Goal: Task Accomplishment & Management: Use online tool/utility

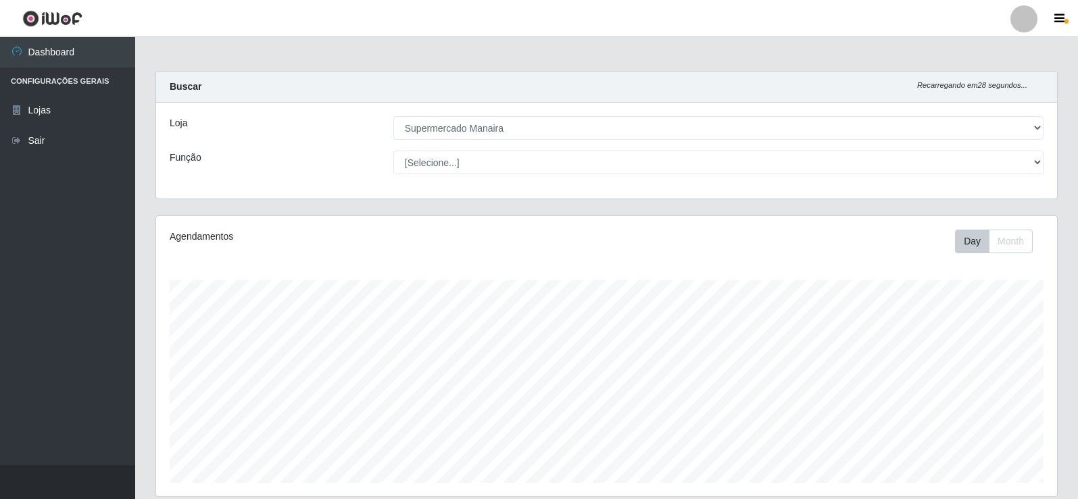
select select "443"
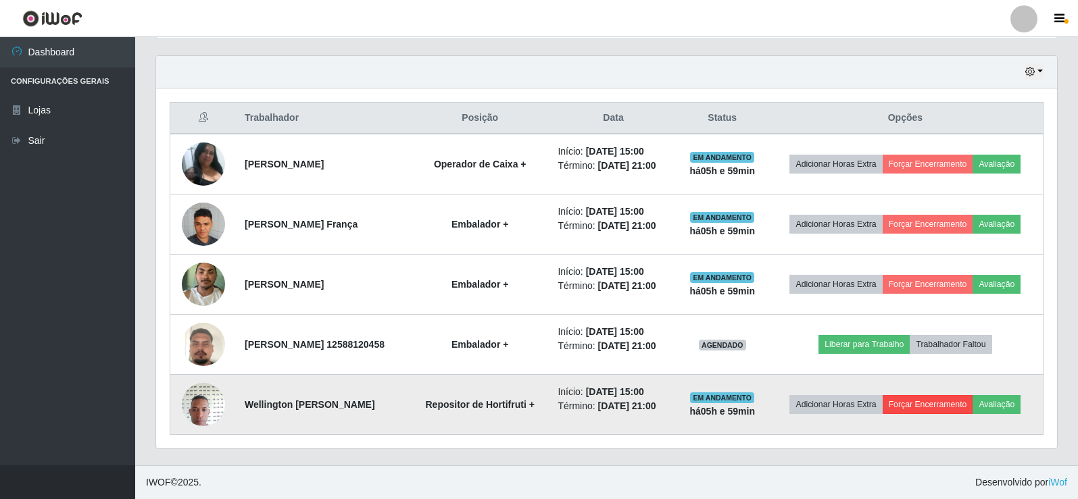
scroll to position [509, 0]
click at [973, 395] on button "Forçar Encerramento" at bounding box center [928, 404] width 91 height 19
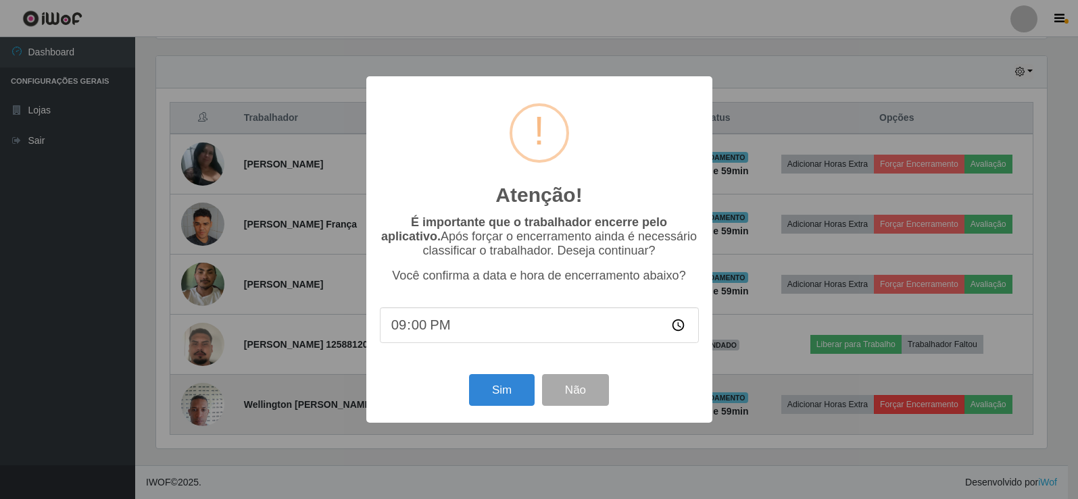
scroll to position [280, 894]
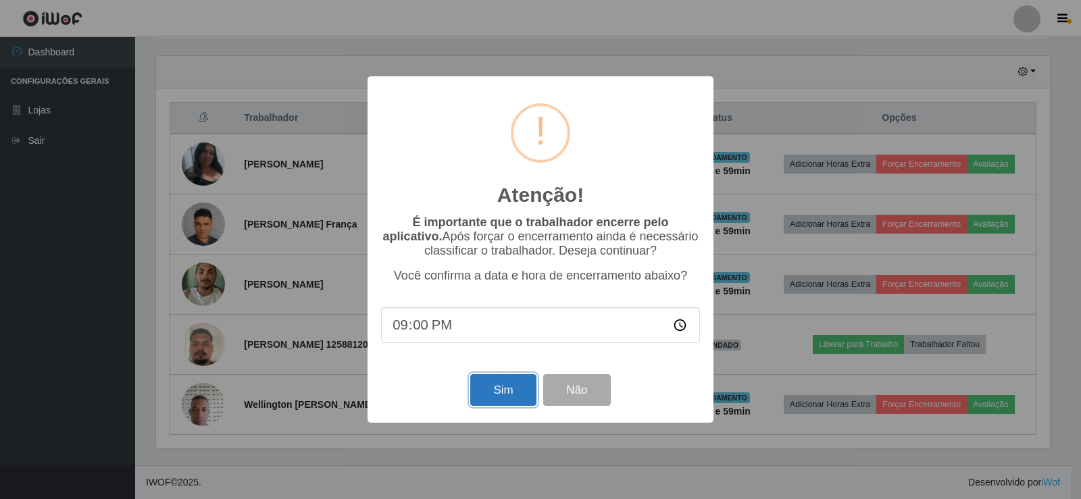
click at [495, 396] on button "Sim" at bounding box center [503, 390] width 66 height 32
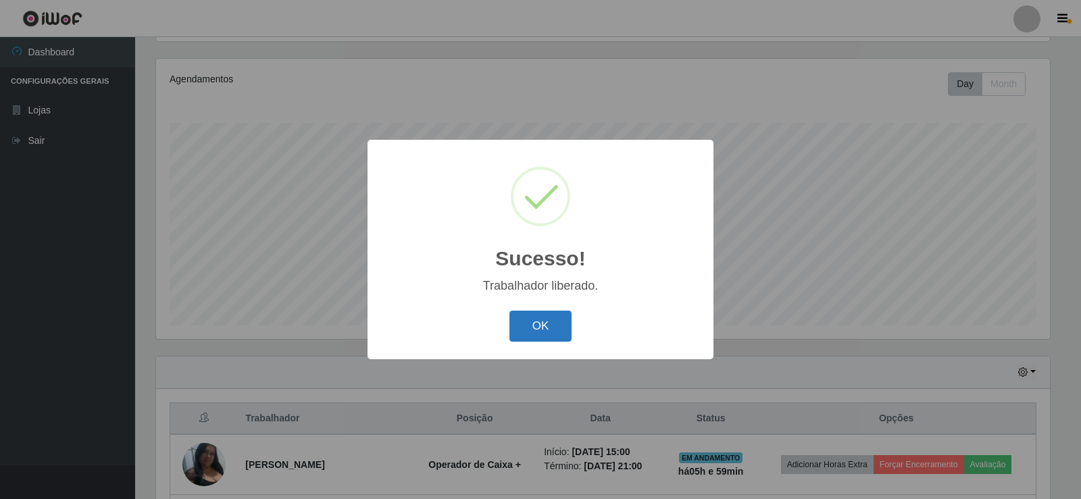
click at [541, 312] on button "OK" at bounding box center [541, 327] width 63 height 32
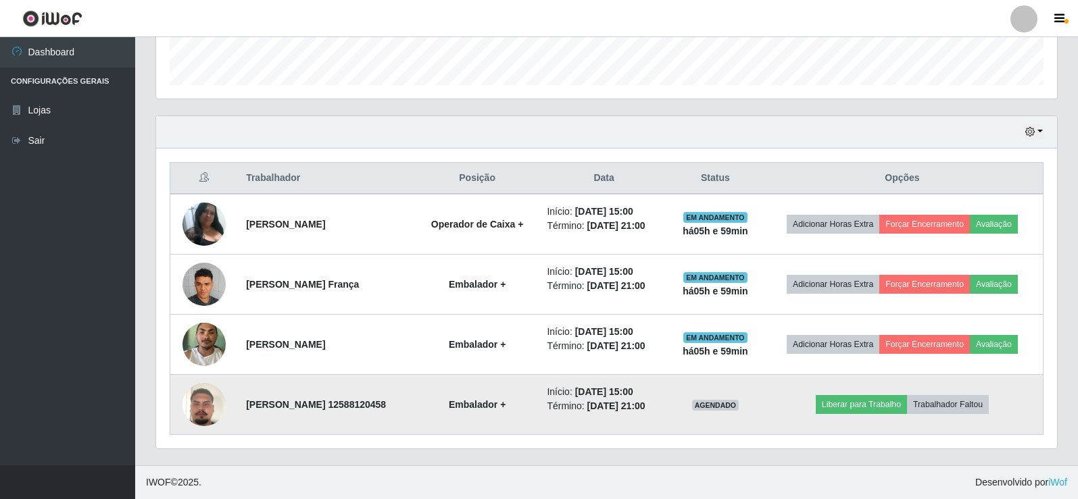
scroll to position [439, 0]
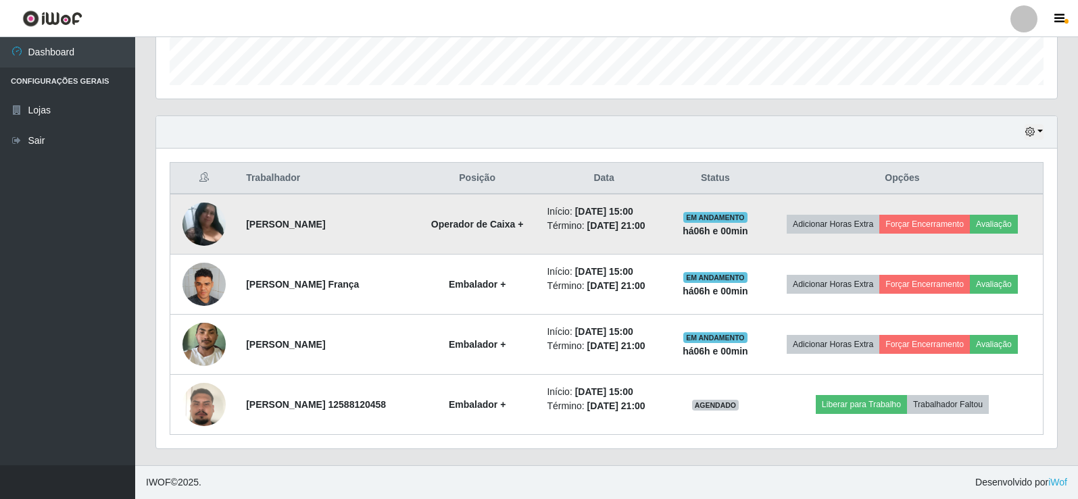
click at [190, 203] on img at bounding box center [203, 224] width 43 height 43
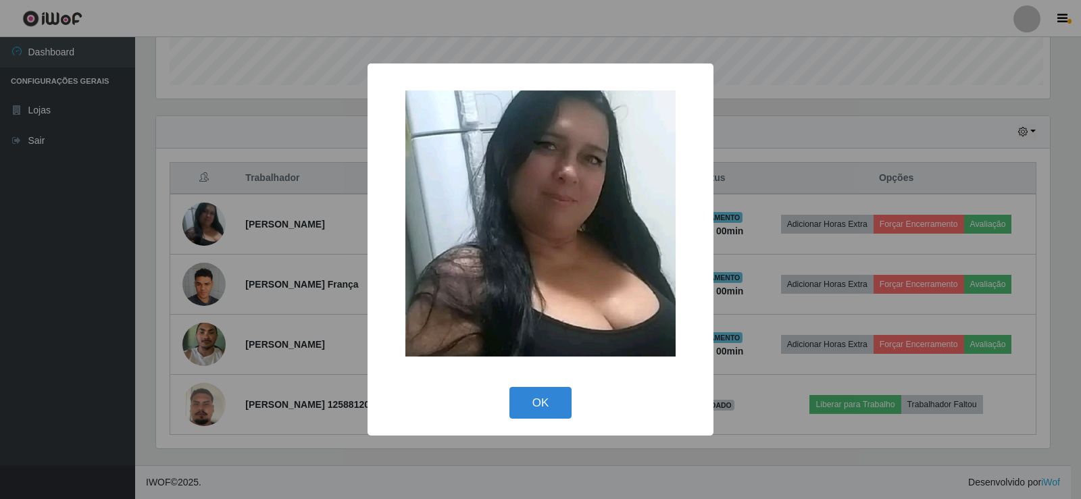
scroll to position [280, 894]
click at [579, 196] on img at bounding box center [541, 224] width 270 height 266
click at [535, 400] on button "OK" at bounding box center [541, 403] width 63 height 32
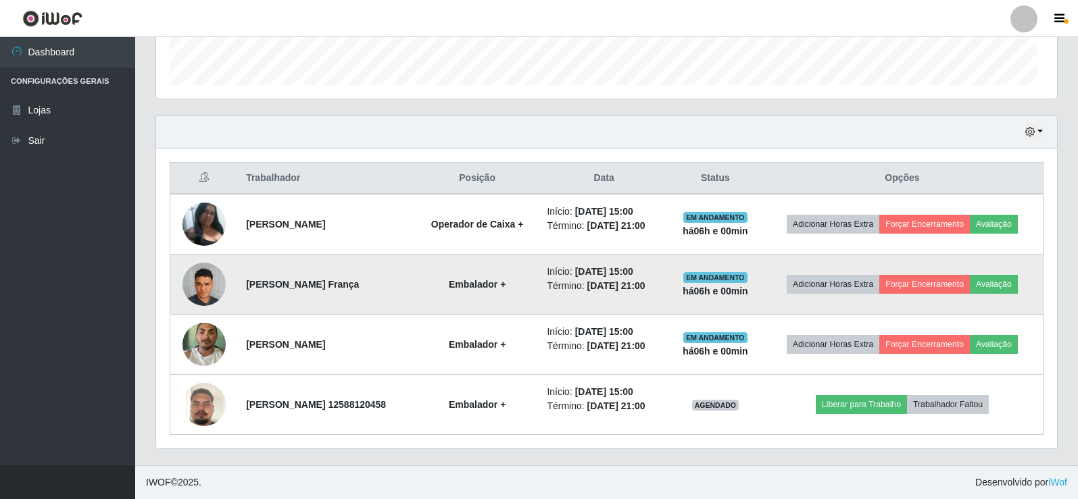
scroll to position [280, 901]
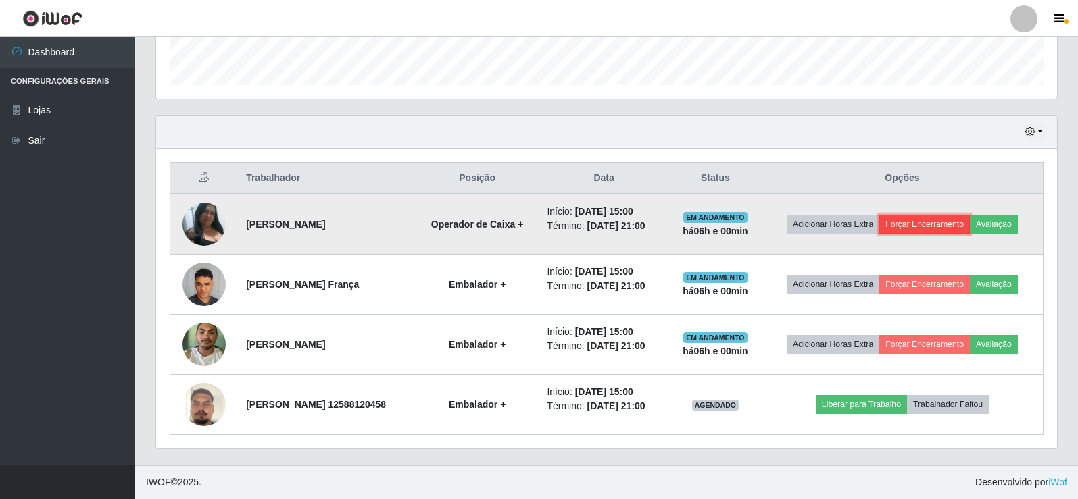
click at [960, 218] on button "Forçar Encerramento" at bounding box center [924, 224] width 91 height 19
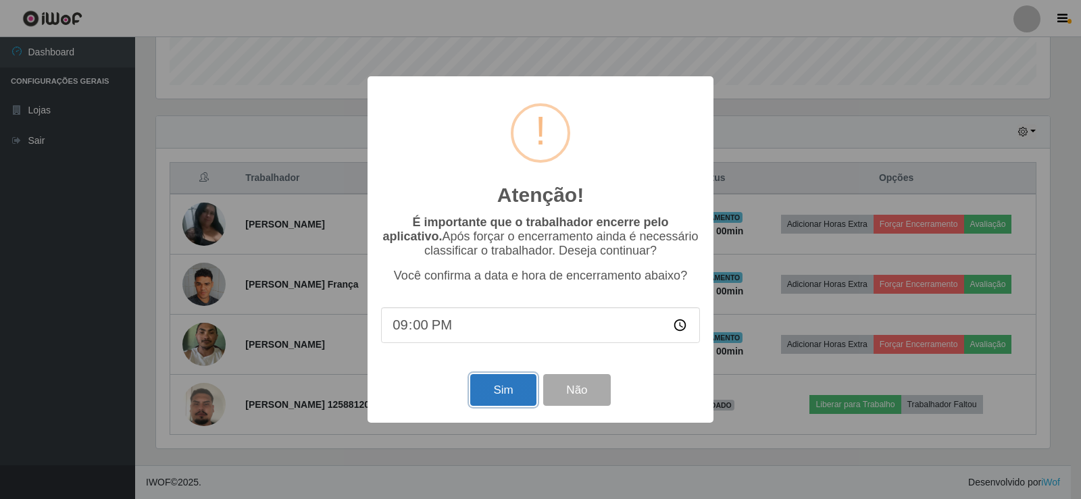
click at [520, 394] on button "Sim" at bounding box center [503, 390] width 66 height 32
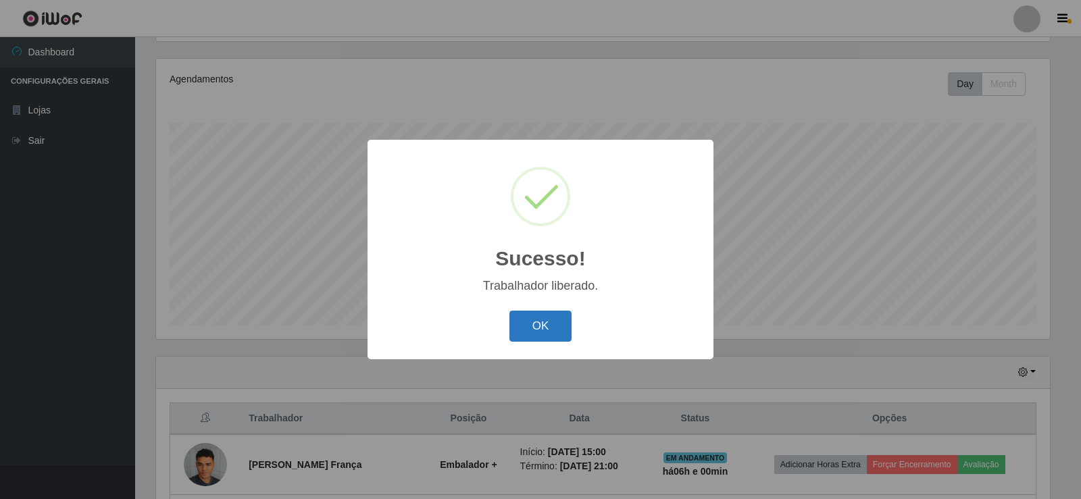
click at [541, 330] on button "OK" at bounding box center [541, 327] width 63 height 32
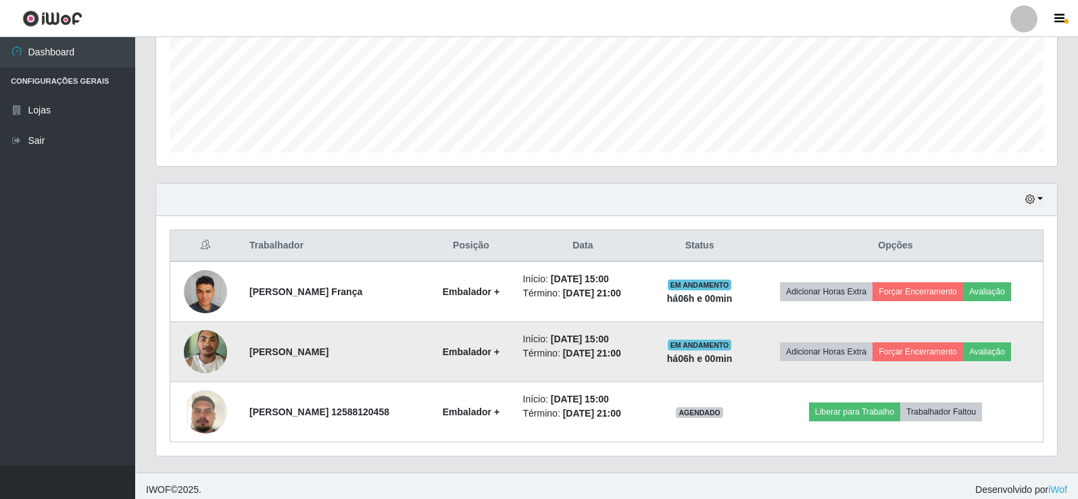
scroll to position [338, 0]
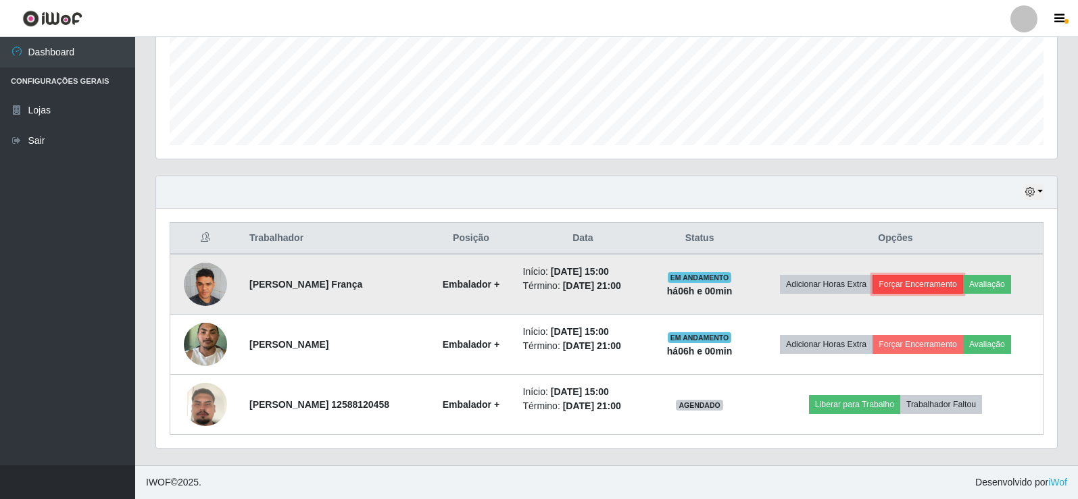
click at [936, 286] on button "Forçar Encerramento" at bounding box center [918, 284] width 91 height 19
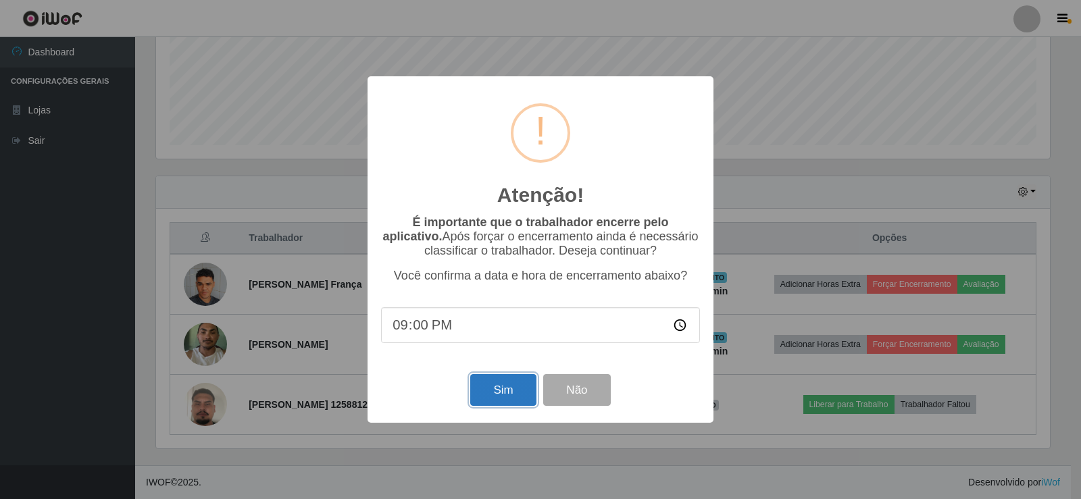
click at [497, 395] on button "Sim" at bounding box center [503, 390] width 66 height 32
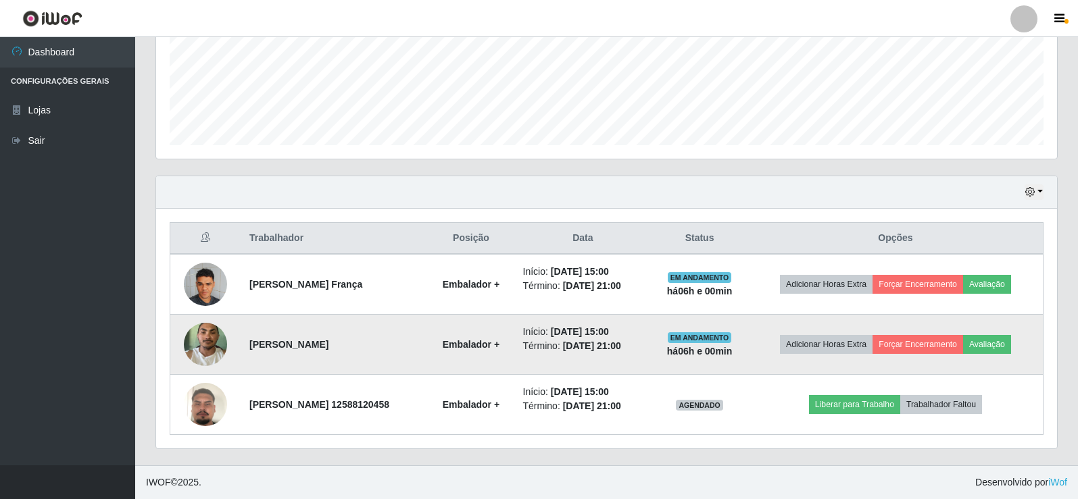
scroll to position [0, 0]
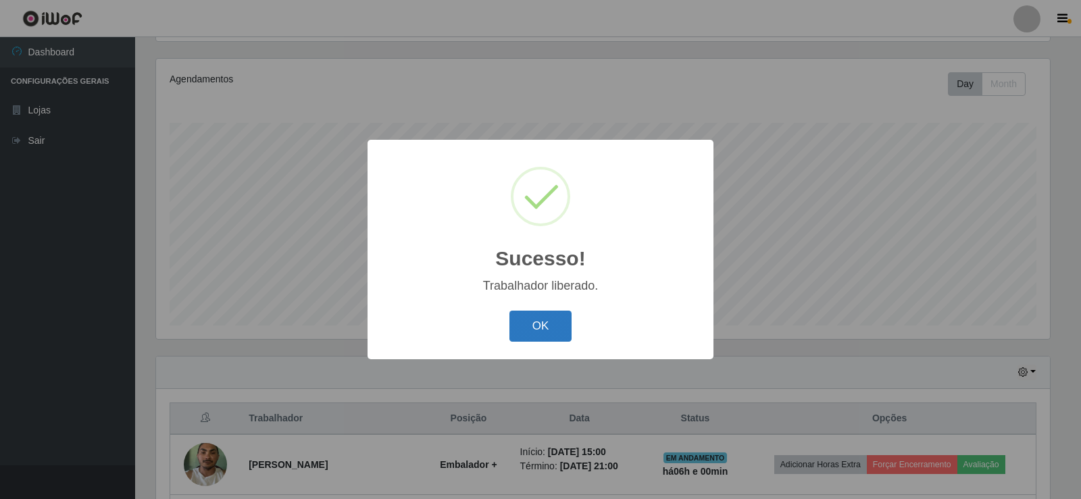
click at [558, 316] on button "OK" at bounding box center [541, 327] width 63 height 32
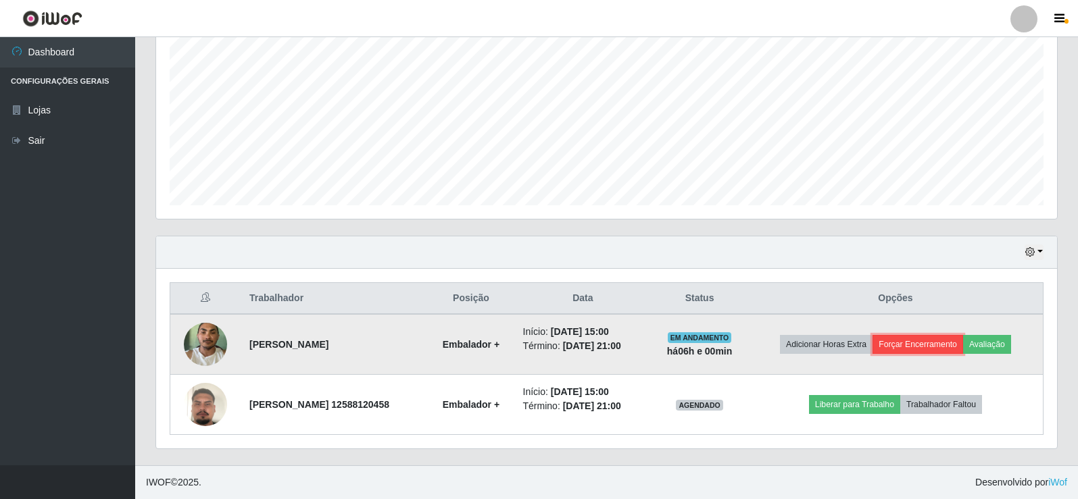
click at [946, 339] on button "Forçar Encerramento" at bounding box center [918, 344] width 91 height 19
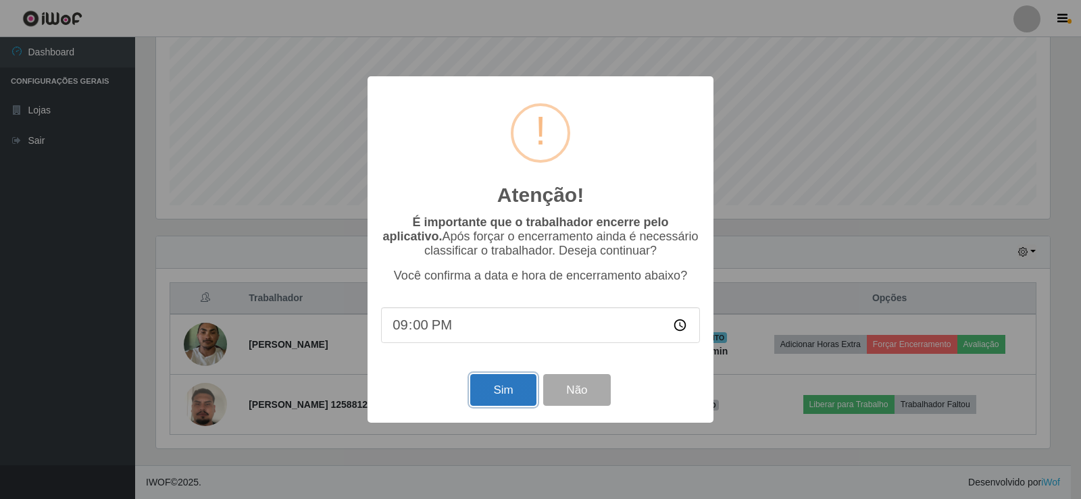
click at [495, 395] on button "Sim" at bounding box center [503, 390] width 66 height 32
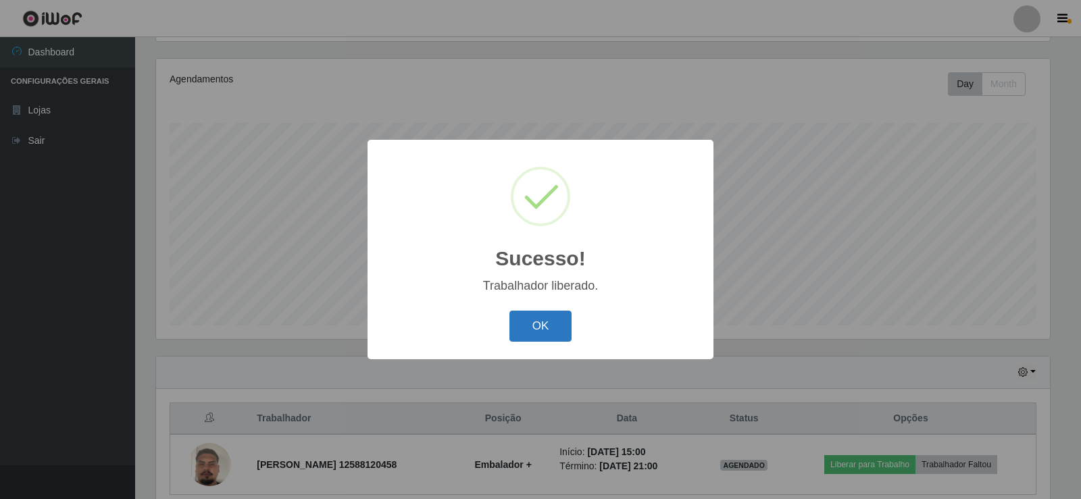
click at [554, 323] on button "OK" at bounding box center [541, 327] width 63 height 32
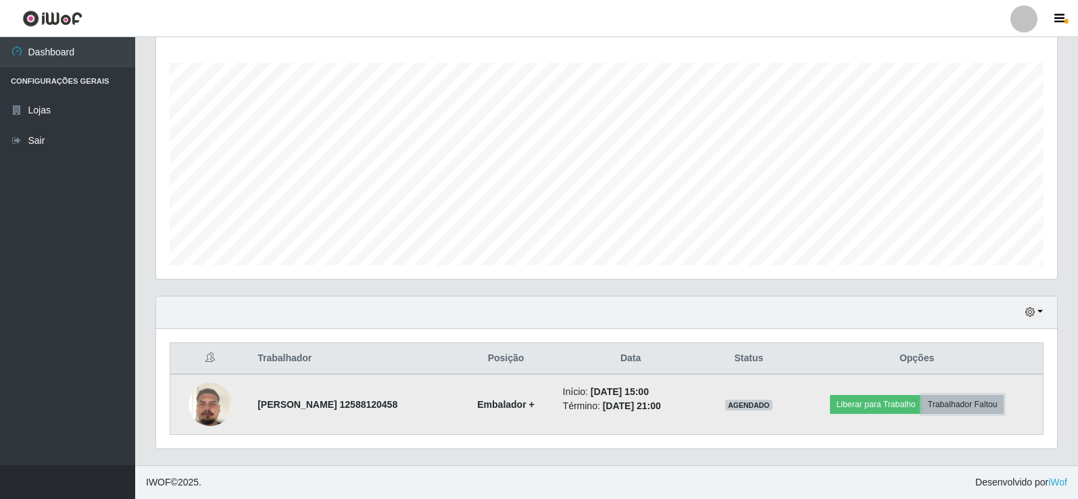
click at [981, 401] on button "Trabalhador Faltou" at bounding box center [963, 404] width 82 height 19
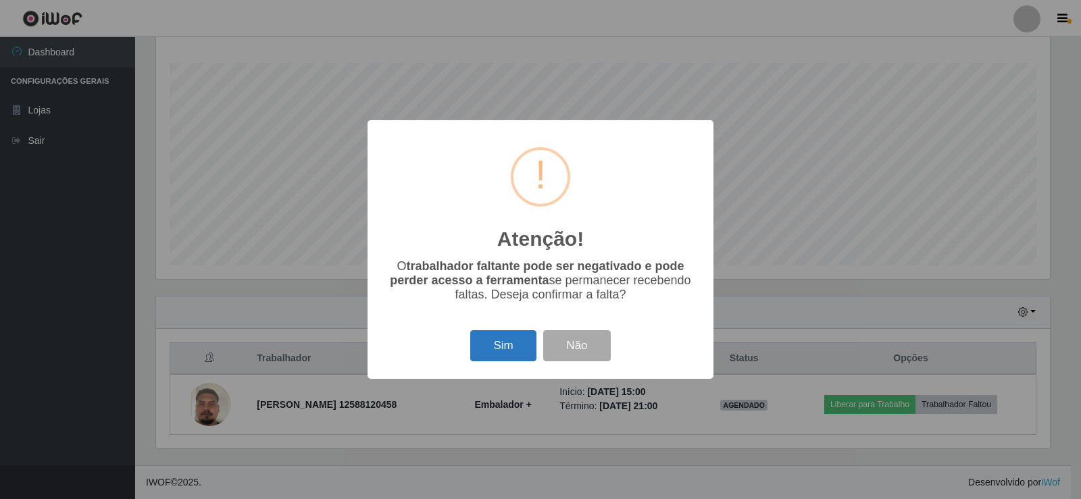
click at [496, 345] on button "Sim" at bounding box center [503, 347] width 66 height 32
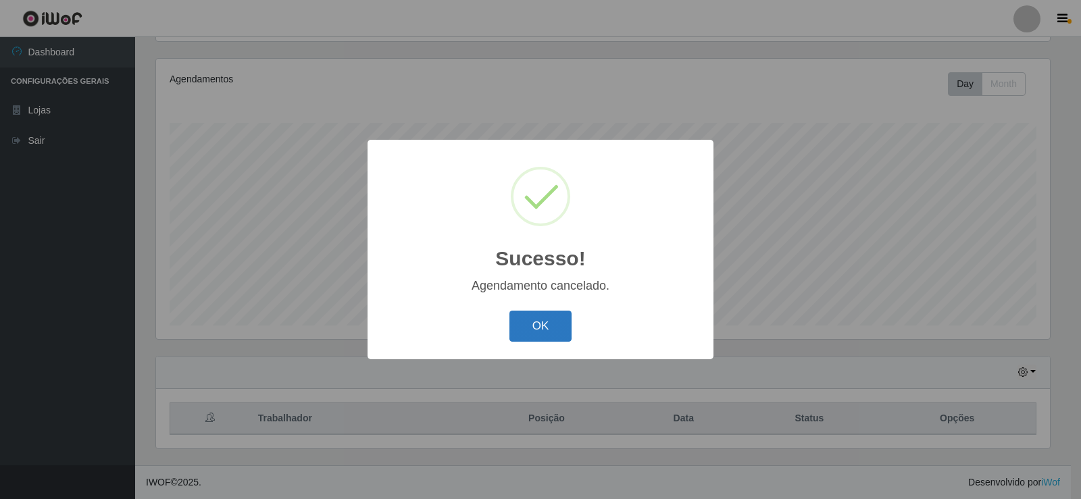
click at [550, 322] on button "OK" at bounding box center [541, 327] width 63 height 32
